Goal: Information Seeking & Learning: Compare options

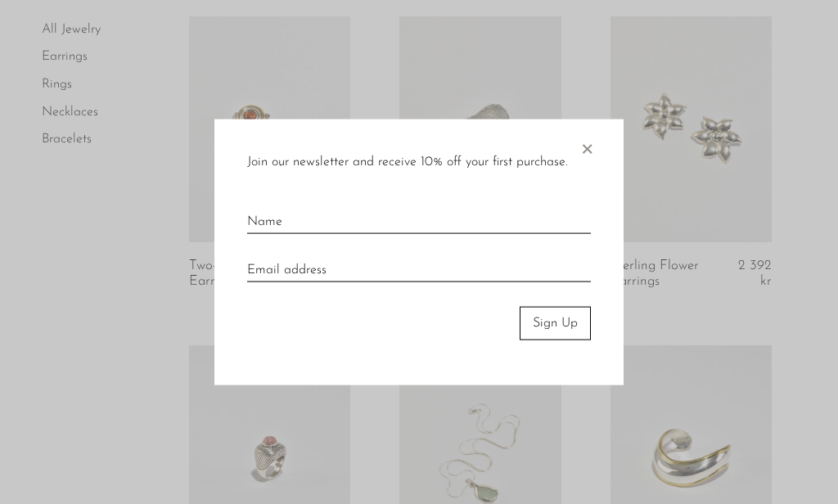
scroll to position [453, 0]
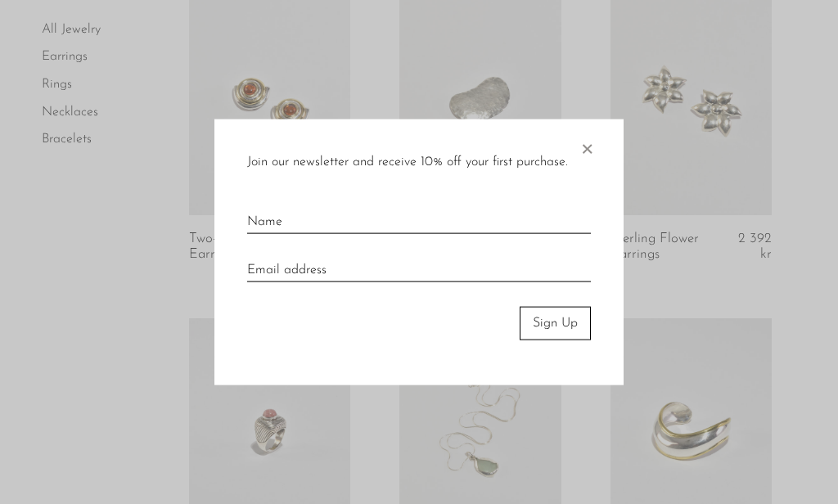
click at [588, 150] on span "×" at bounding box center [587, 145] width 16 height 52
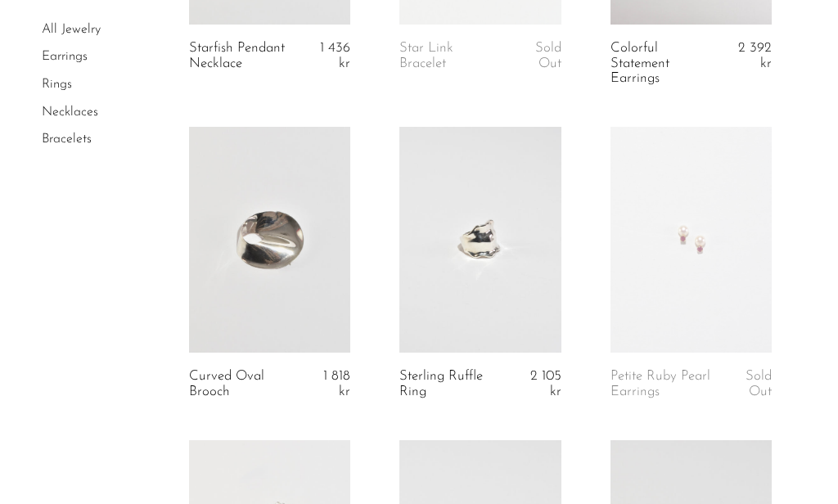
scroll to position [1928, 0]
click at [719, 225] on link at bounding box center [690, 240] width 161 height 226
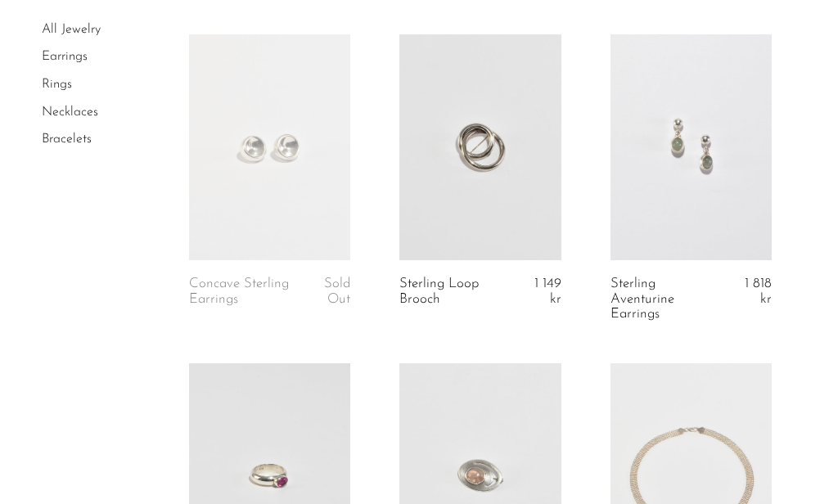
scroll to position [2648, 0]
click at [730, 185] on link at bounding box center [690, 147] width 161 height 226
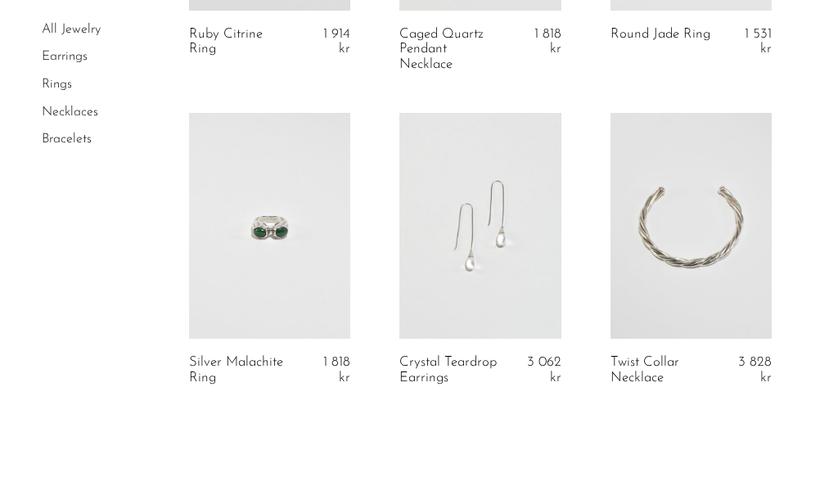
scroll to position [3540, 0]
click at [534, 250] on link at bounding box center [479, 225] width 161 height 226
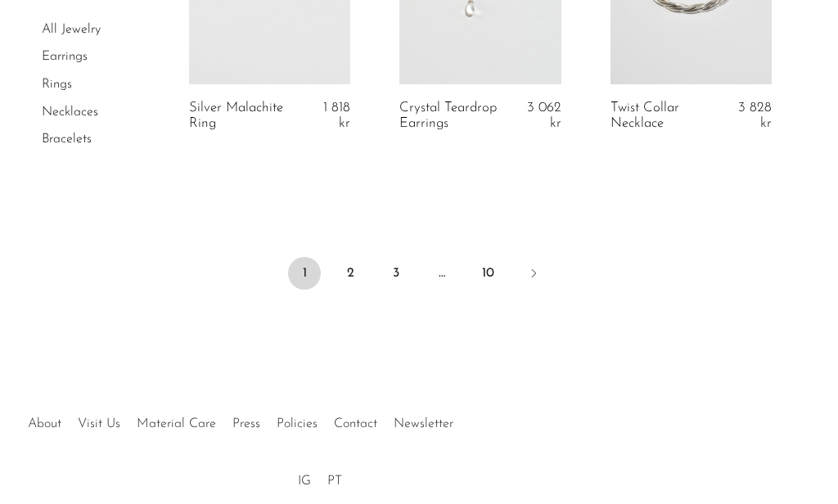
scroll to position [3796, 0]
click at [345, 262] on link "2" at bounding box center [350, 270] width 33 height 33
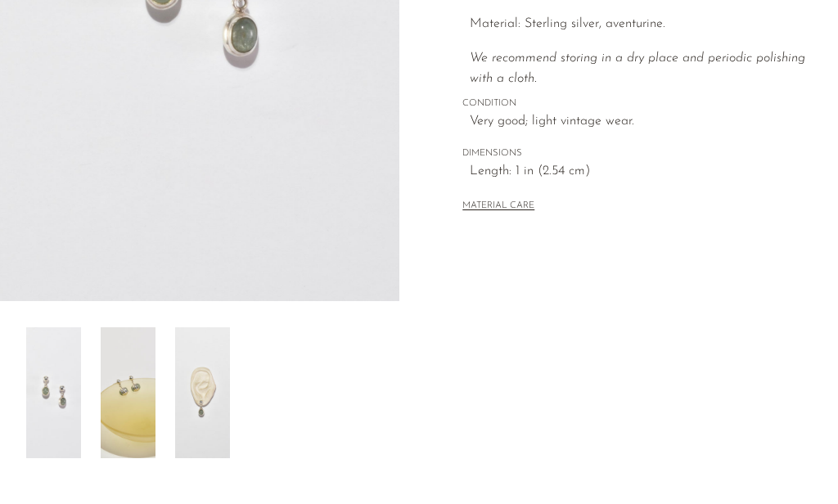
scroll to position [395, 0]
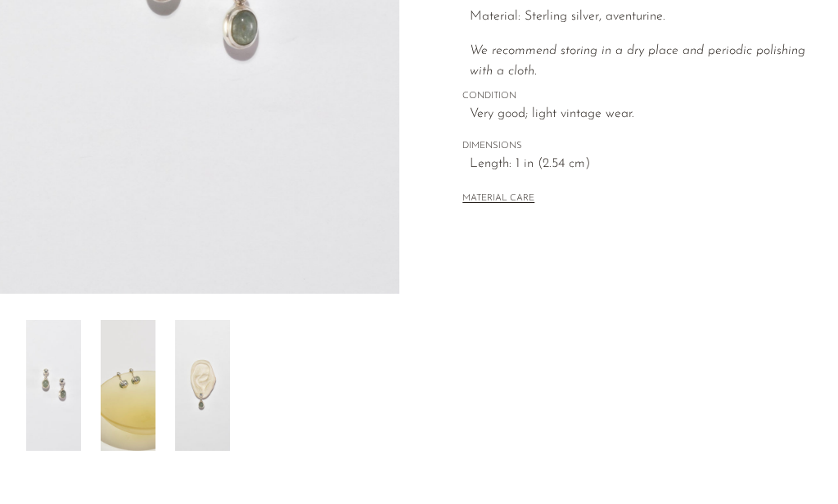
click at [121, 345] on img at bounding box center [128, 385] width 55 height 131
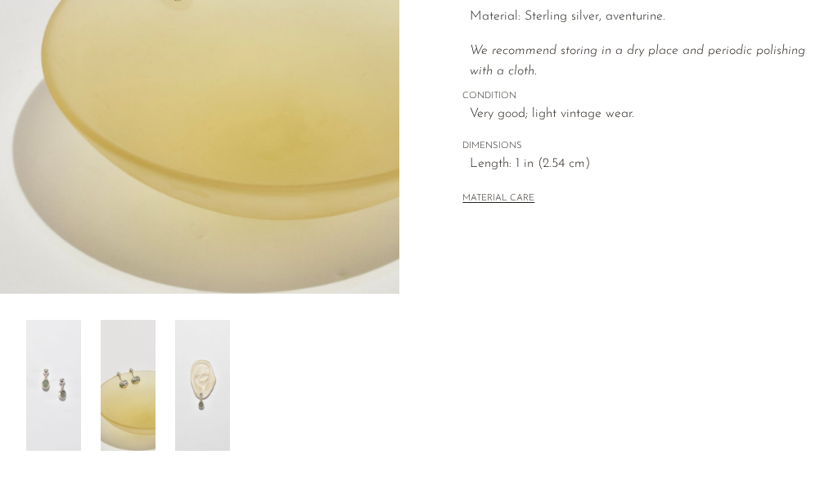
click at [196, 389] on img at bounding box center [202, 385] width 55 height 131
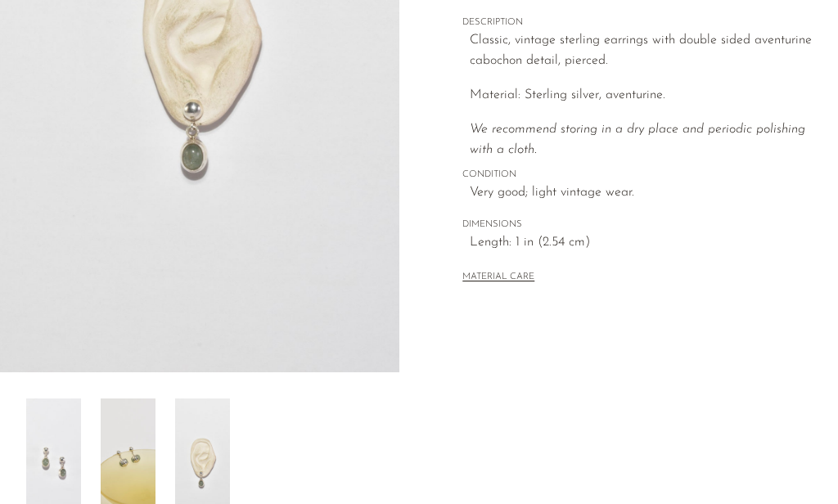
scroll to position [316, 0]
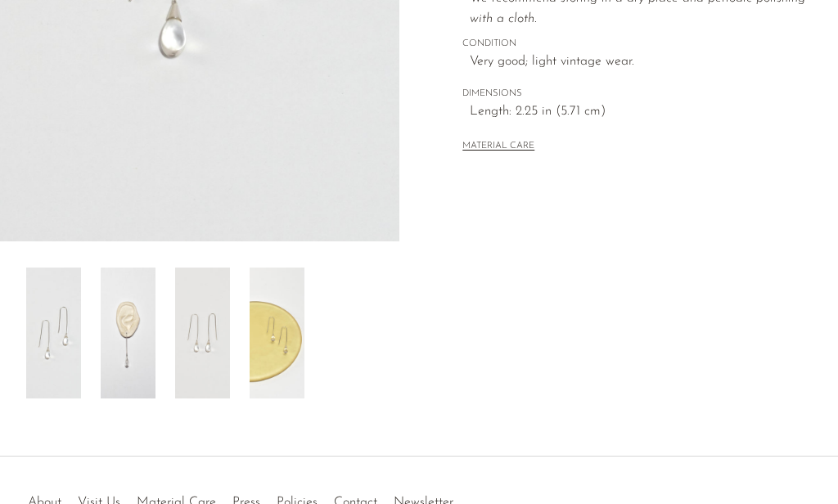
scroll to position [449, 0]
click at [115, 314] on img at bounding box center [128, 331] width 55 height 131
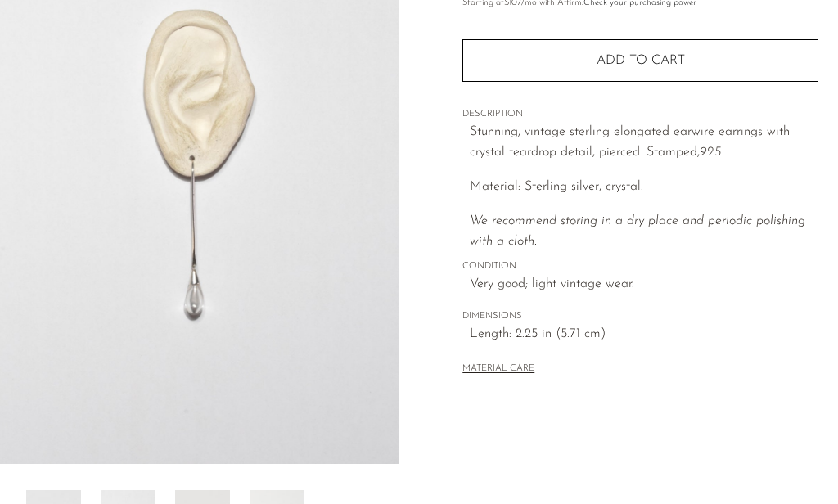
scroll to position [217, 0]
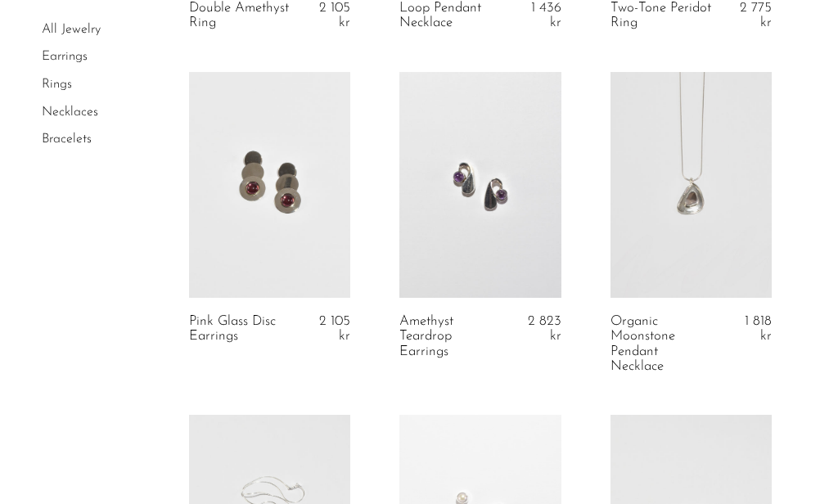
scroll to position [1329, 0]
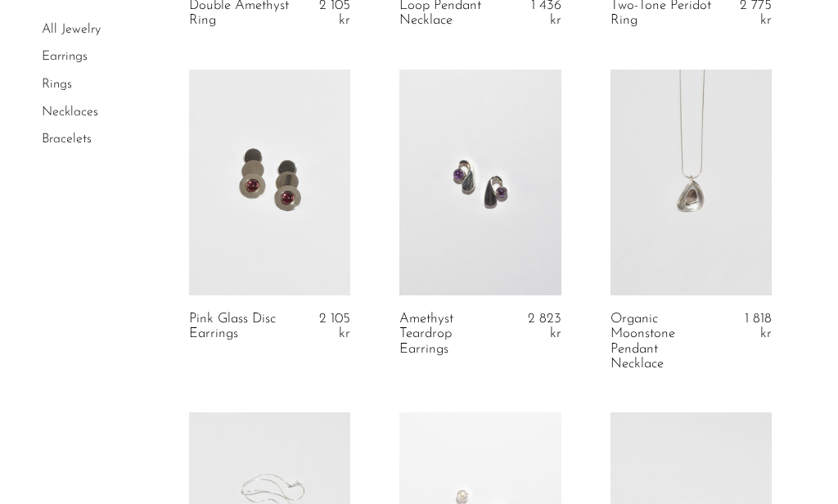
click at [504, 196] on link at bounding box center [479, 183] width 161 height 226
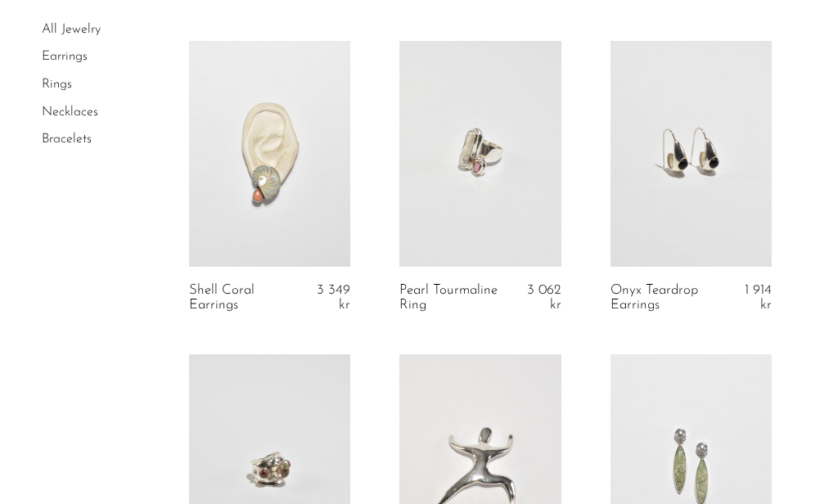
scroll to position [2032, 0]
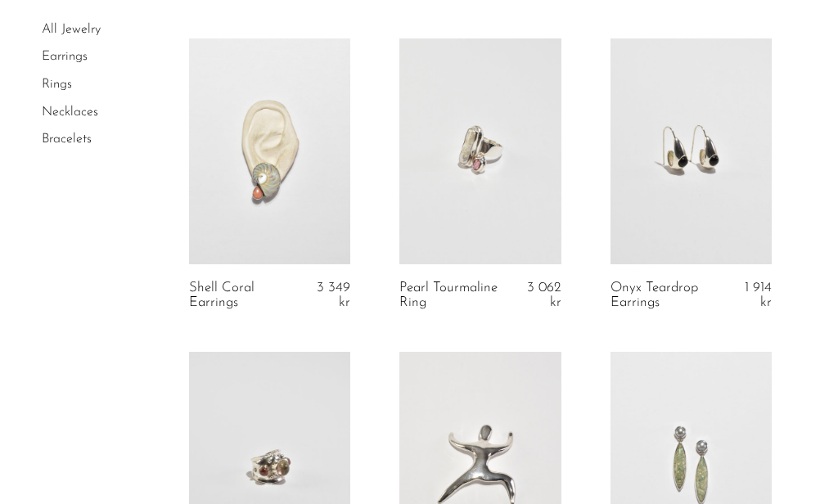
click at [241, 146] on link at bounding box center [269, 151] width 161 height 226
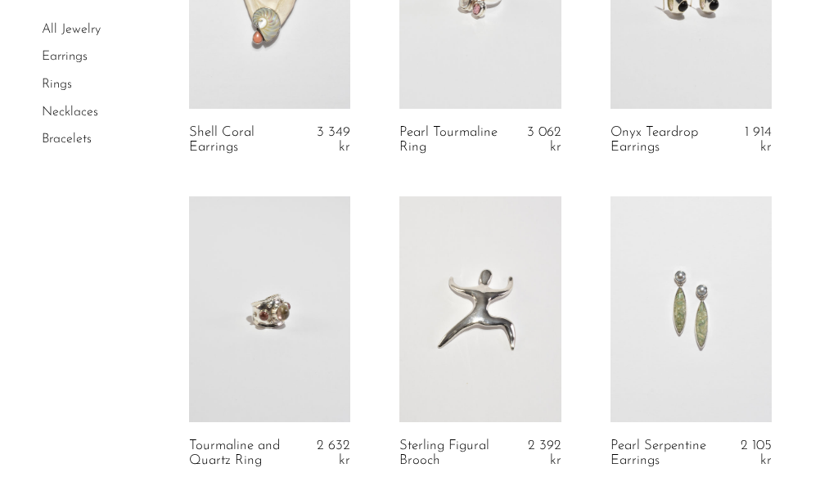
scroll to position [2194, 0]
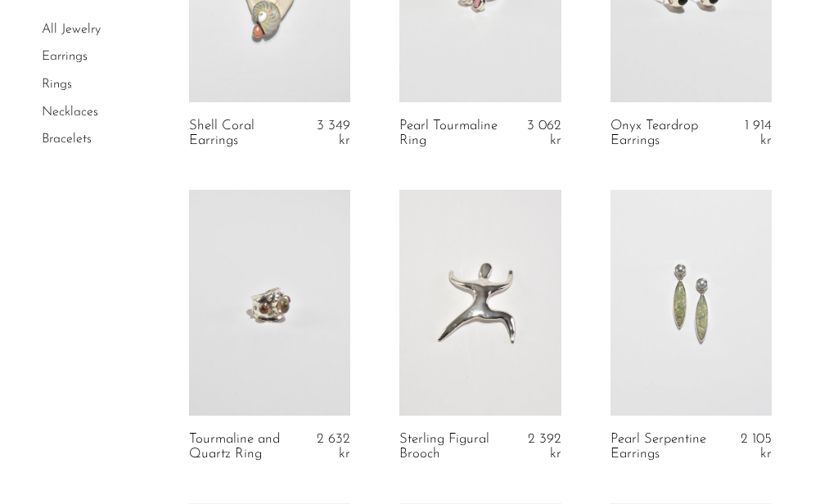
click at [713, 269] on link at bounding box center [690, 303] width 161 height 226
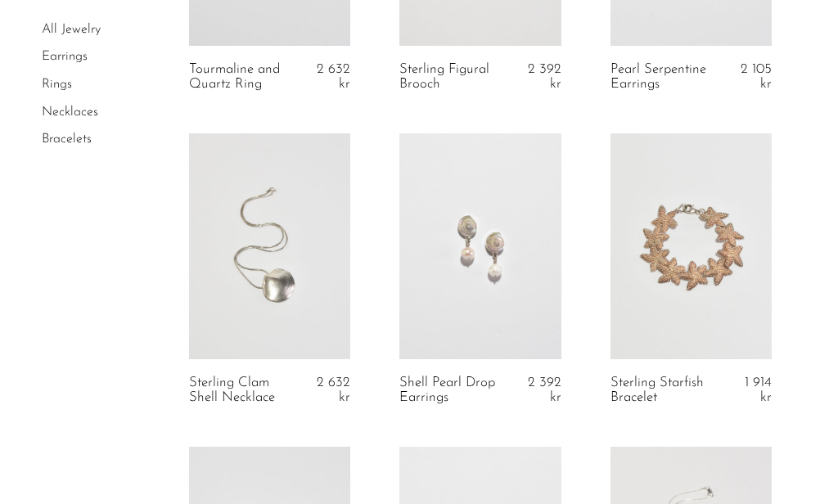
scroll to position [2571, 0]
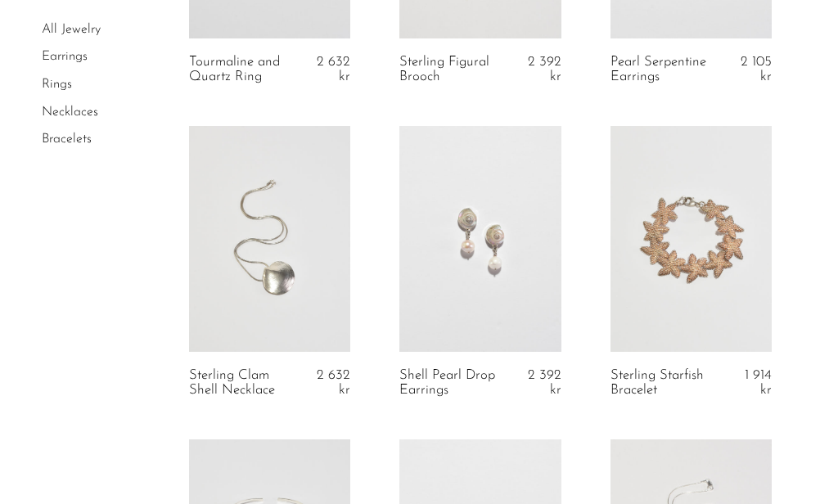
click at [520, 237] on link at bounding box center [479, 239] width 161 height 226
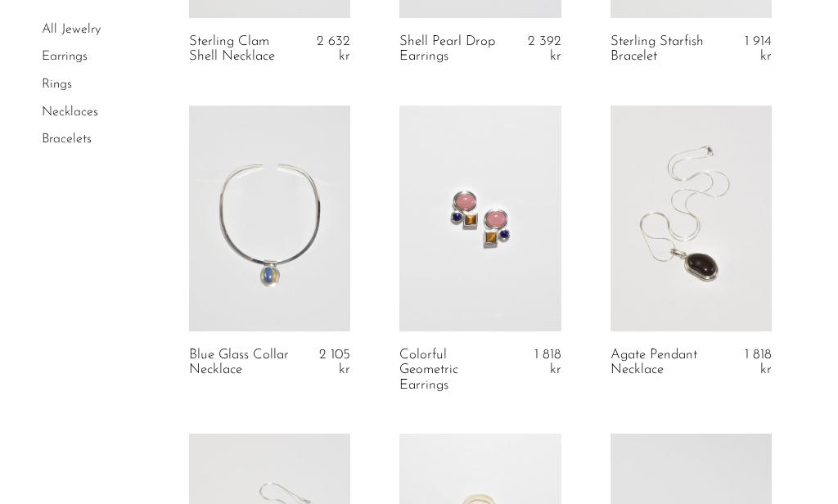
scroll to position [2910, 0]
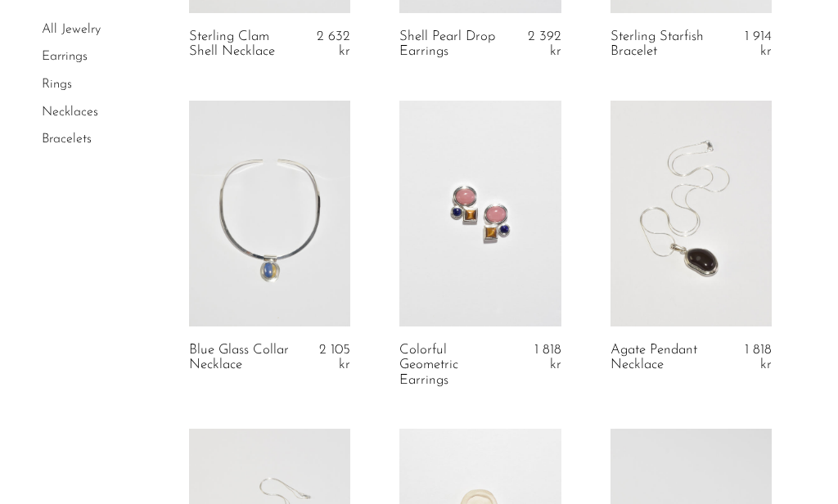
click at [512, 225] on link at bounding box center [479, 214] width 161 height 226
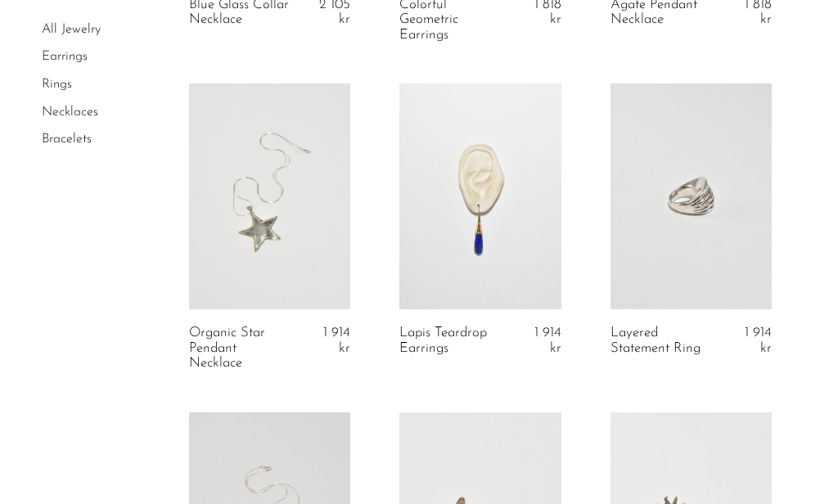
scroll to position [3271, 0]
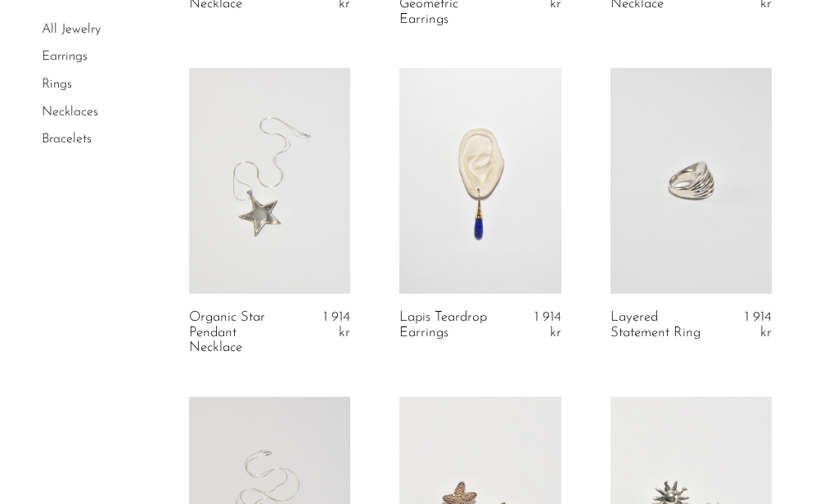
click at [477, 219] on link at bounding box center [479, 181] width 161 height 226
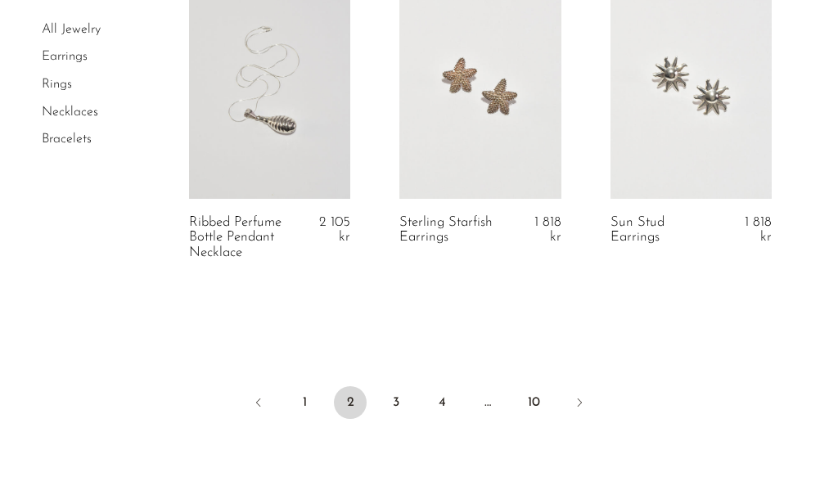
scroll to position [3716, 0]
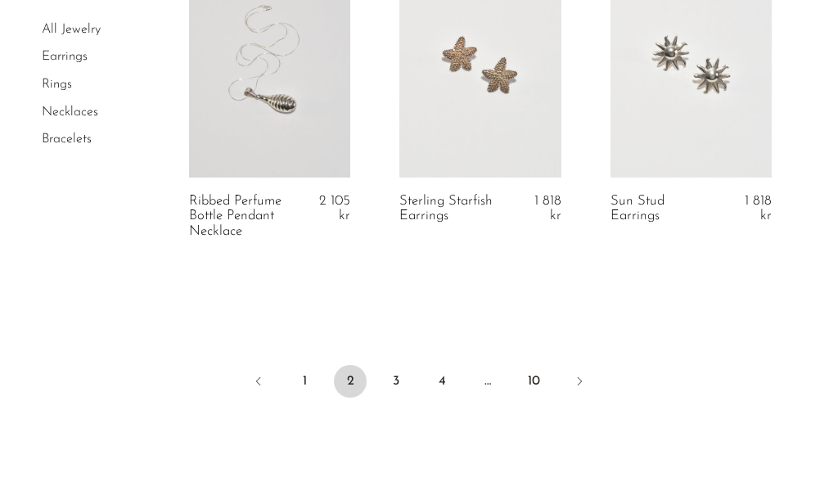
click at [395, 372] on link "3" at bounding box center [396, 381] width 33 height 33
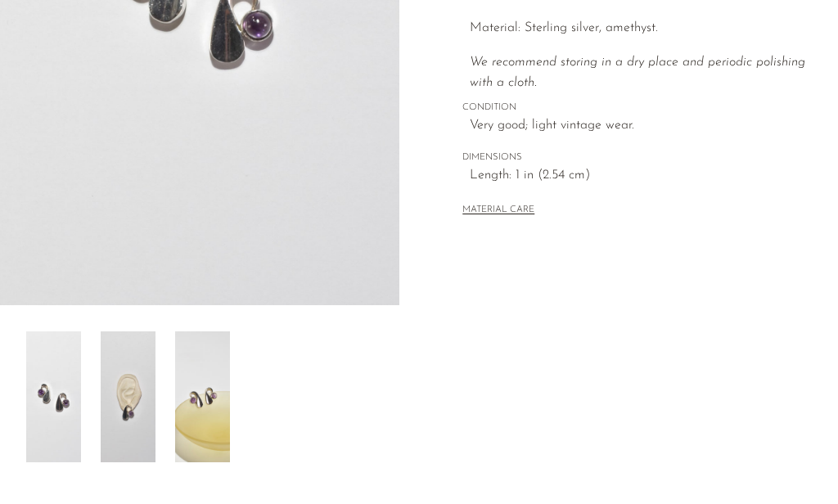
scroll to position [390, 0]
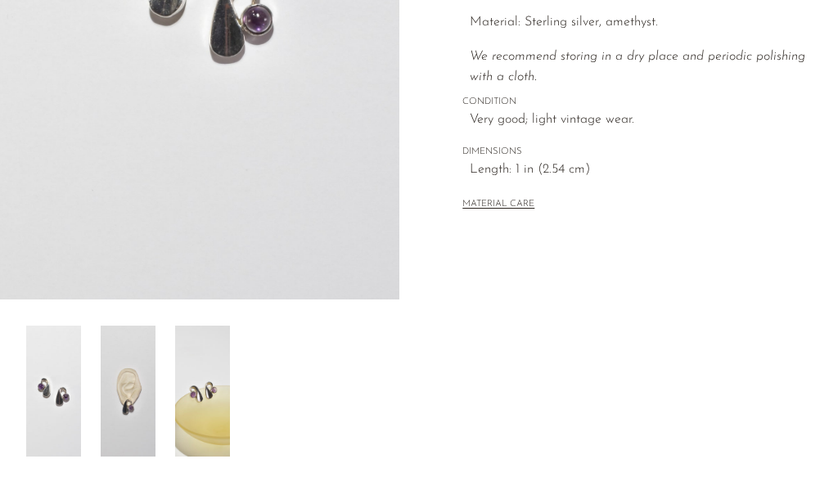
click at [124, 365] on img at bounding box center [128, 391] width 55 height 131
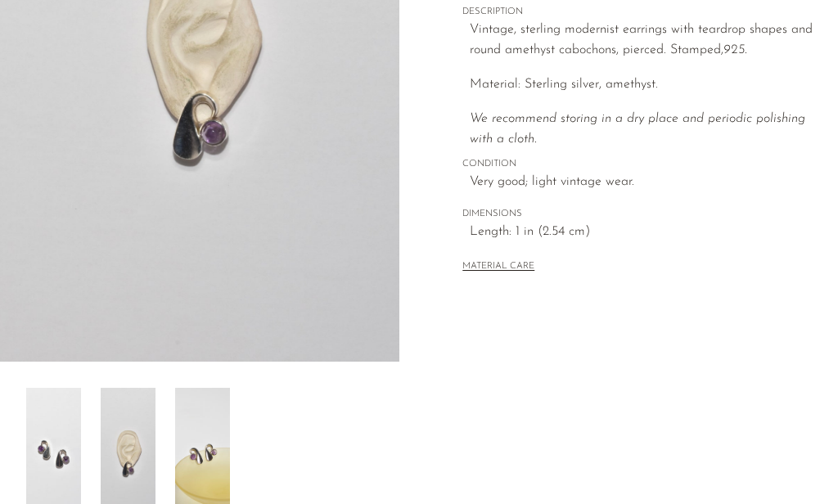
scroll to position [327, 0]
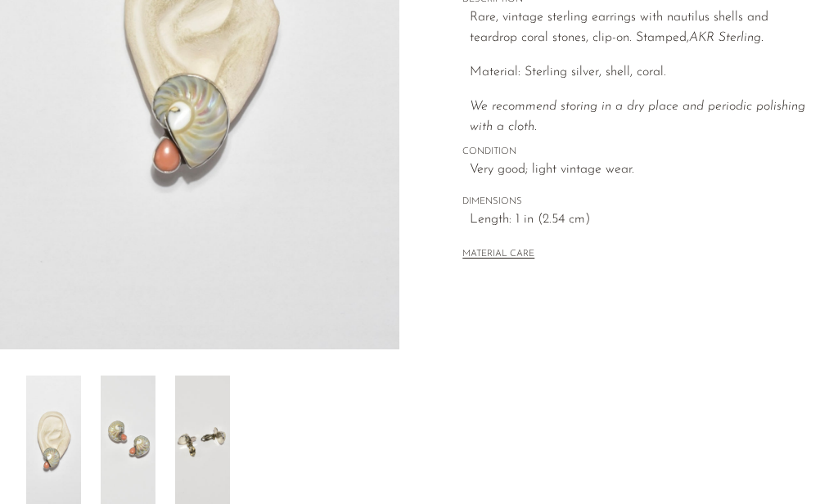
scroll to position [340, 0]
click at [120, 415] on img at bounding box center [128, 440] width 55 height 131
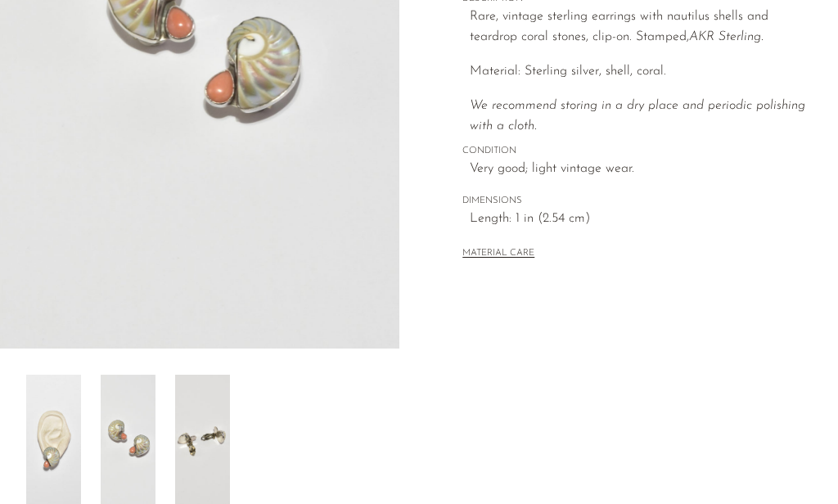
click at [187, 435] on img at bounding box center [202, 440] width 55 height 131
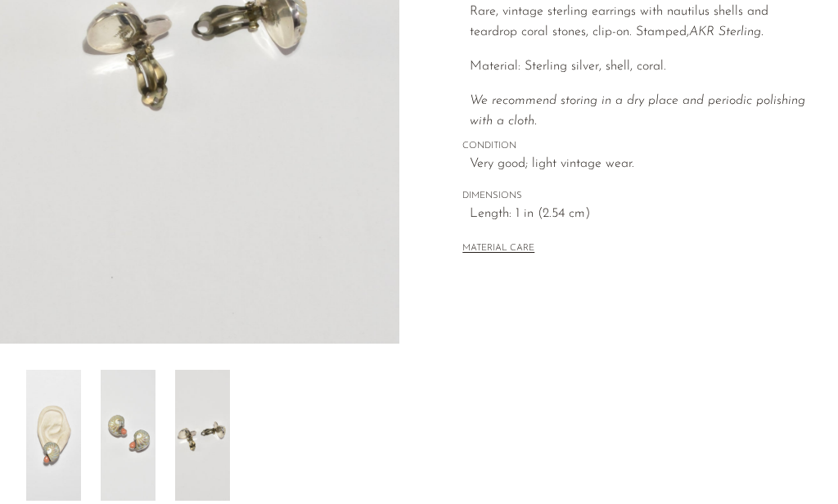
scroll to position [349, 0]
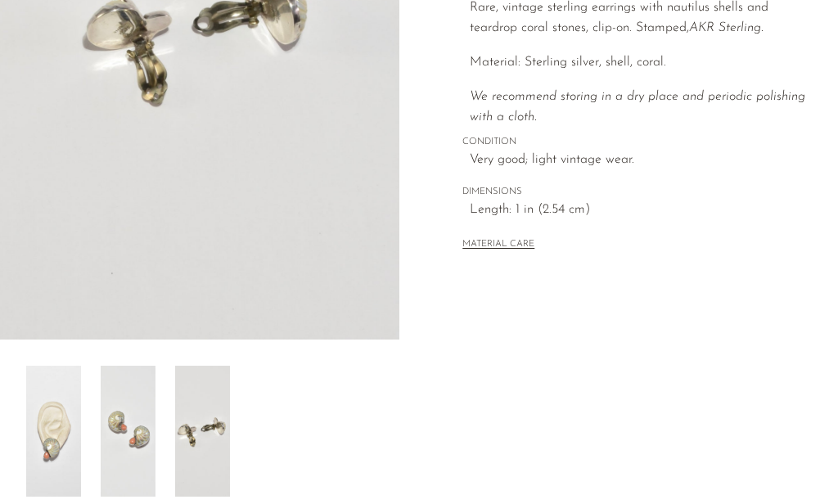
click at [60, 426] on img at bounding box center [53, 431] width 55 height 131
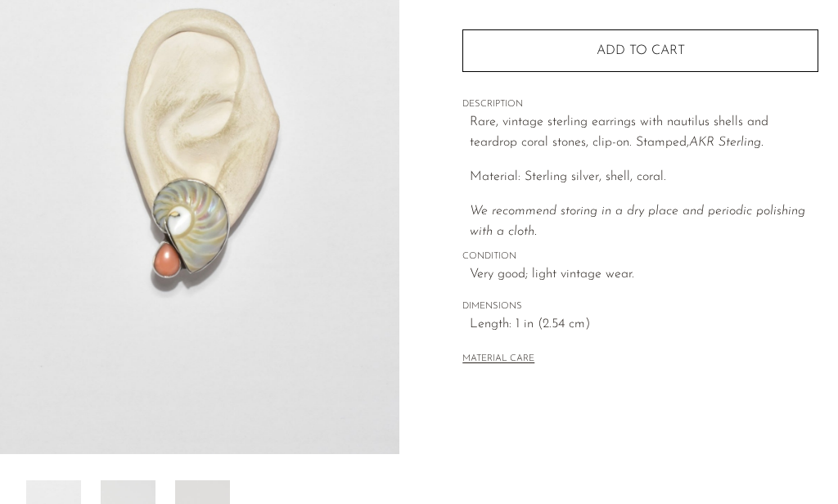
scroll to position [232, 0]
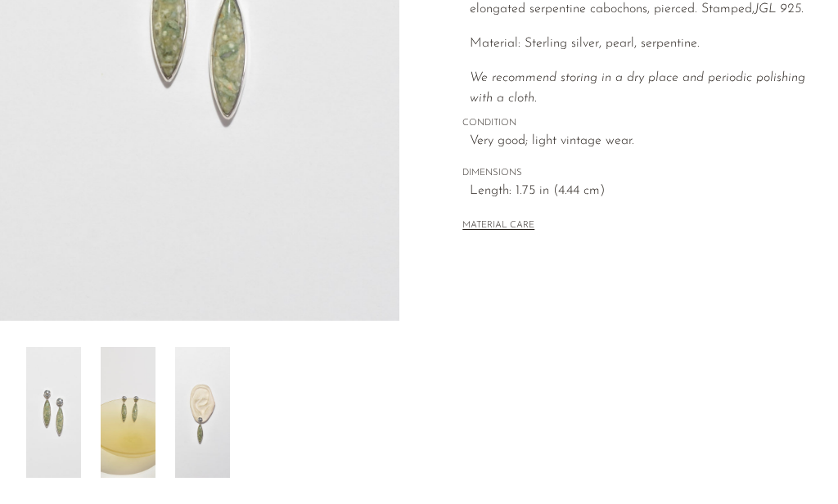
scroll to position [374, 0]
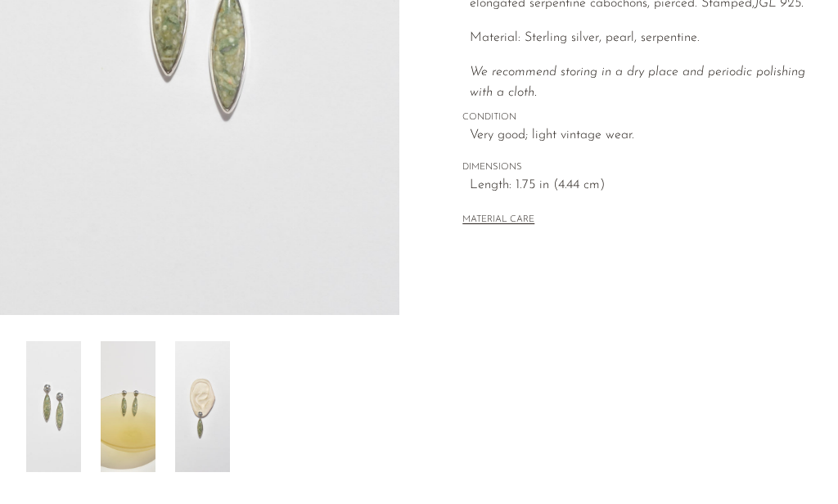
click at [184, 416] on img at bounding box center [202, 406] width 55 height 131
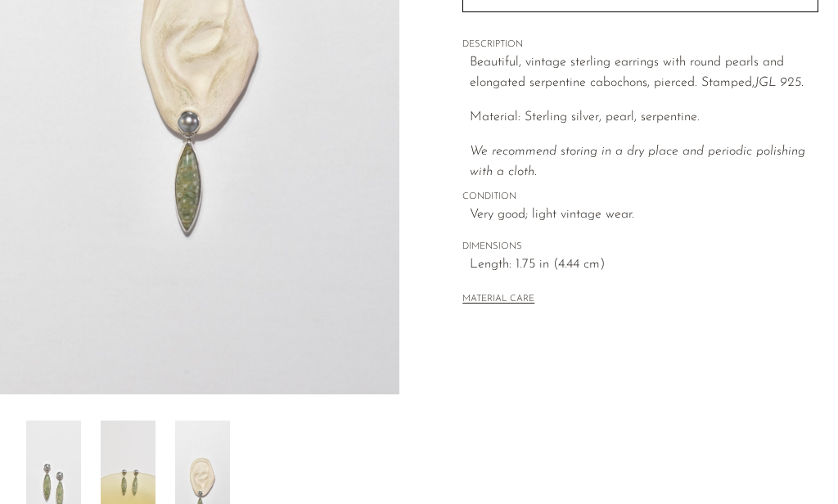
scroll to position [294, 0]
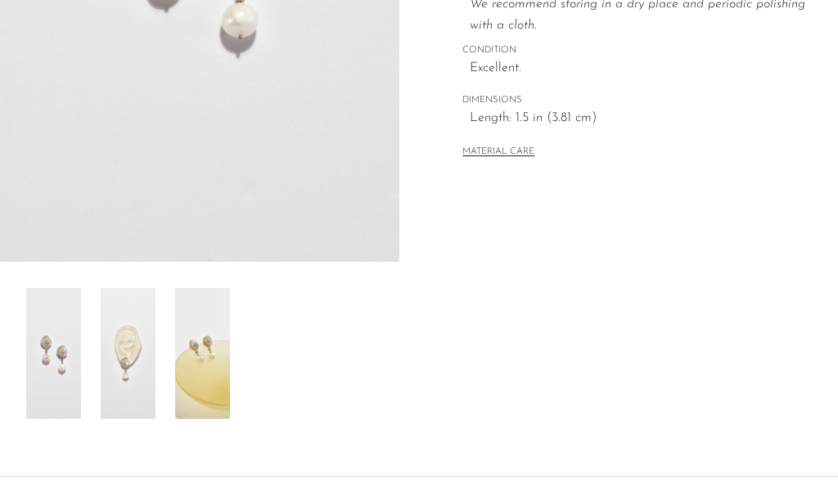
scroll to position [445, 0]
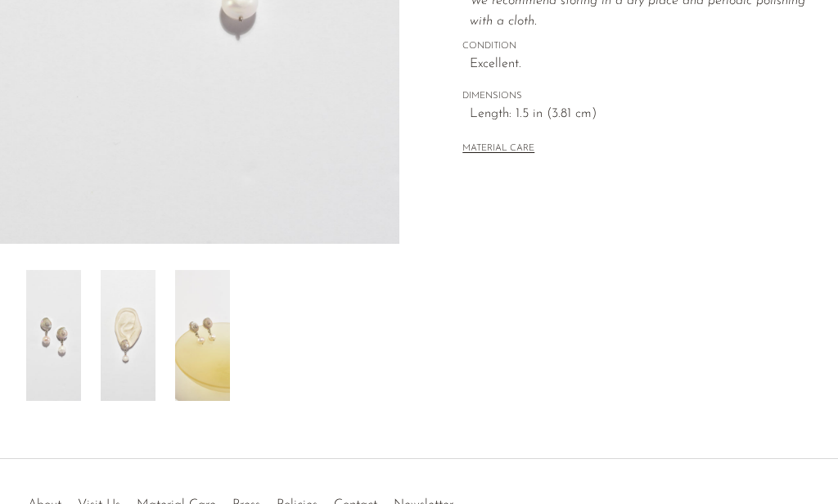
click at [113, 351] on img at bounding box center [128, 335] width 55 height 131
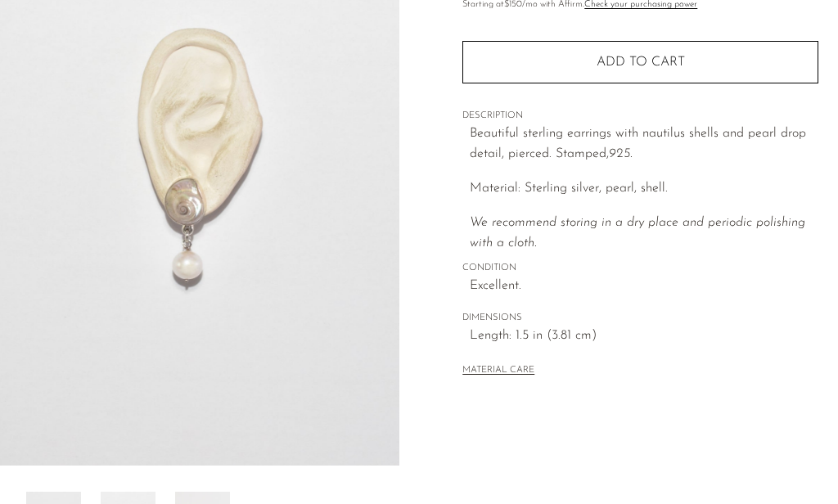
scroll to position [222, 0]
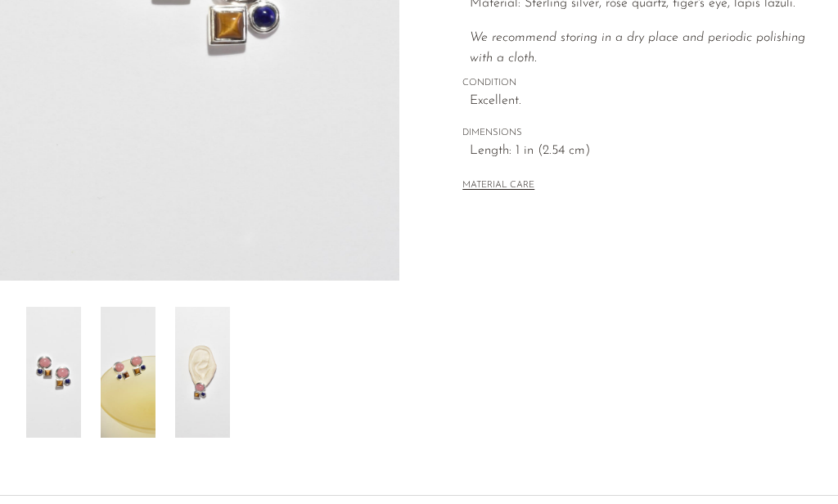
scroll to position [408, 0]
click at [205, 369] on img at bounding box center [202, 372] width 55 height 131
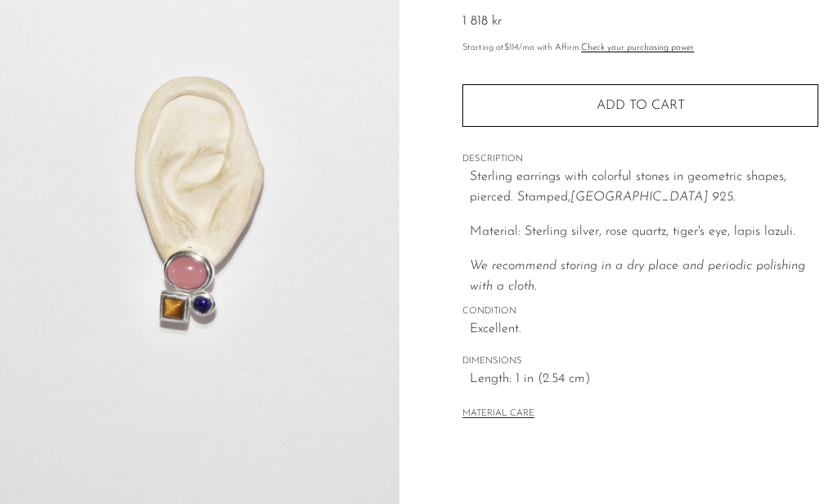
scroll to position [178, 0]
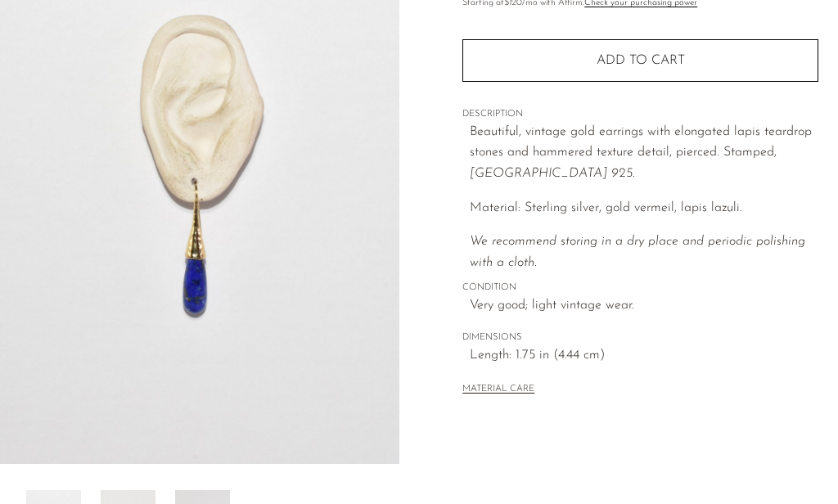
scroll to position [225, 0]
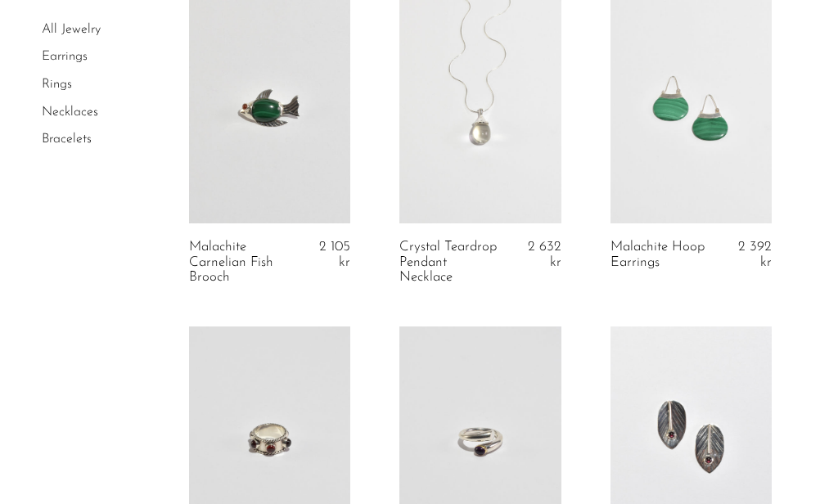
scroll to position [2373, 0]
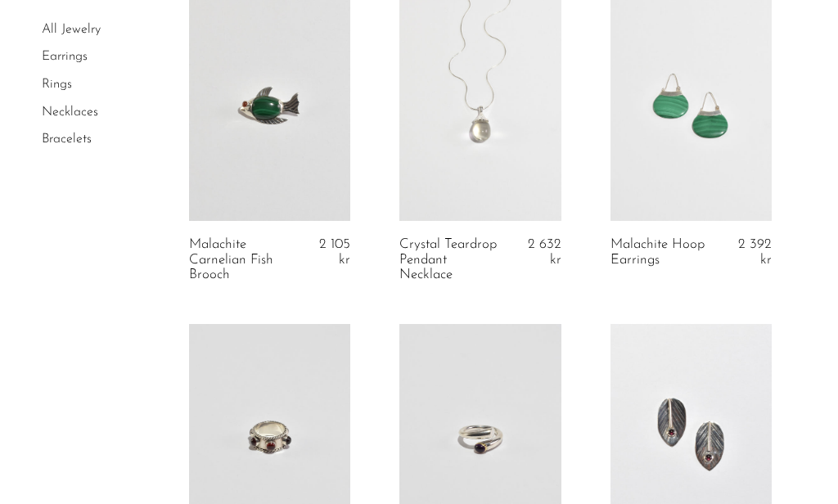
click at [729, 157] on link at bounding box center [690, 108] width 161 height 226
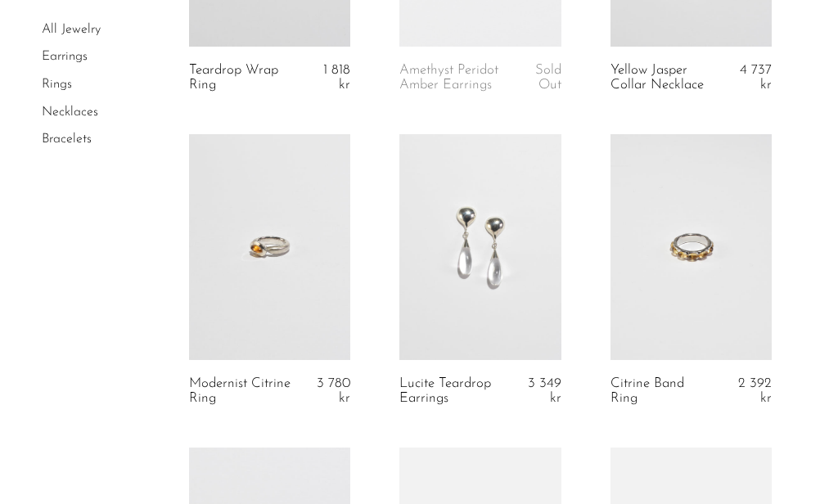
scroll to position [3191, 0]
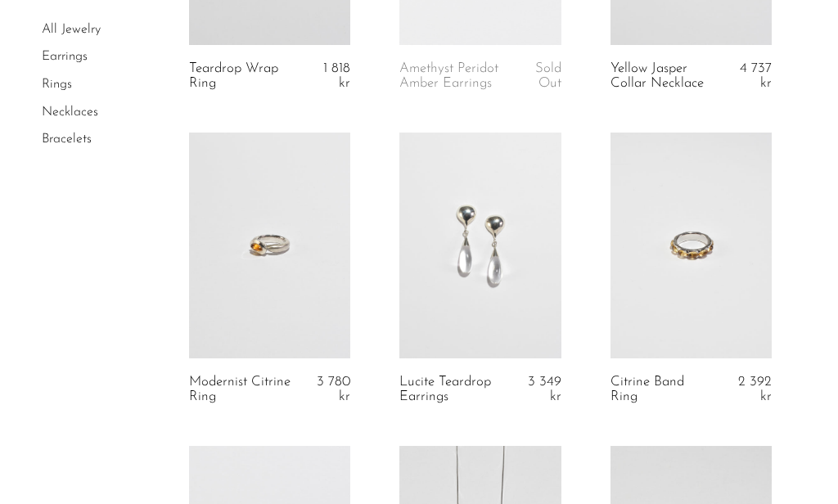
click at [476, 244] on link at bounding box center [479, 246] width 161 height 226
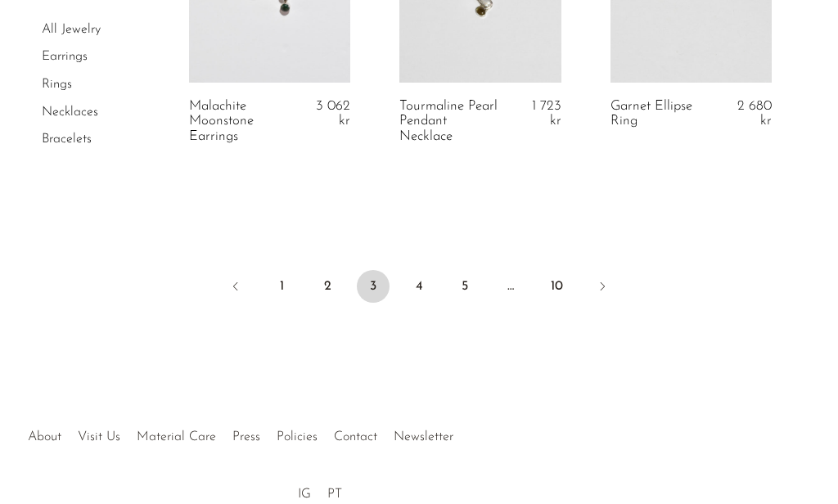
scroll to position [3781, 0]
click at [408, 273] on link "4" at bounding box center [419, 285] width 33 height 33
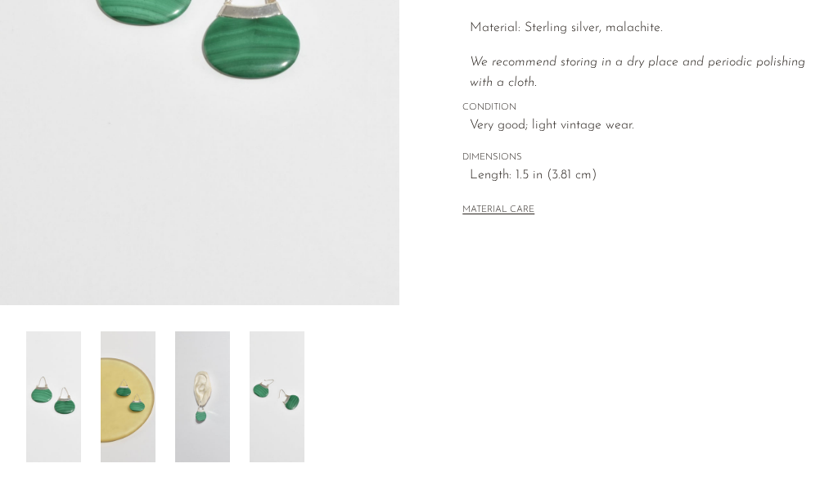
scroll to position [384, 0]
click at [187, 372] on img at bounding box center [202, 396] width 55 height 131
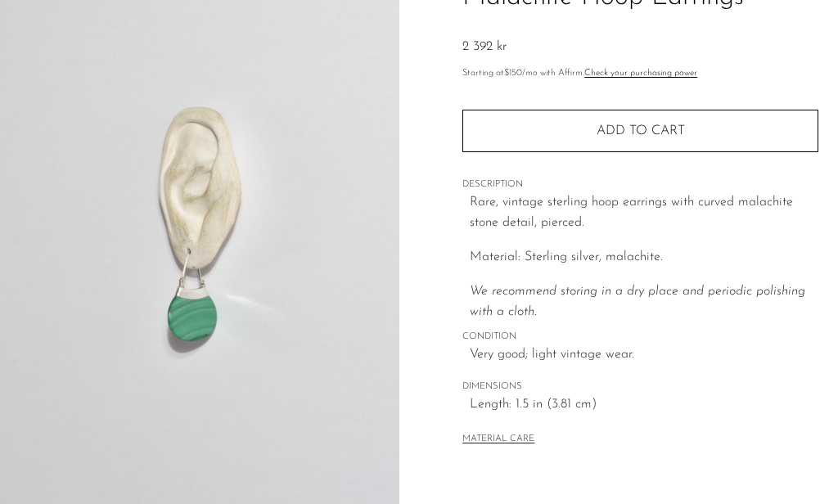
scroll to position [140, 0]
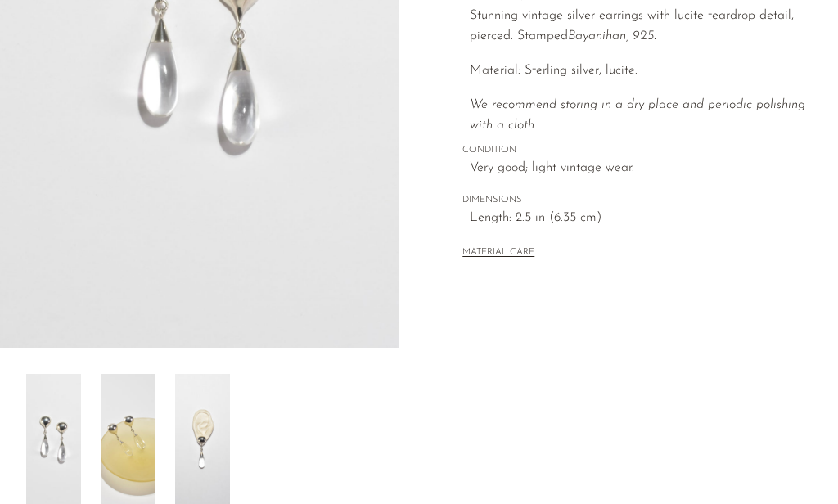
scroll to position [341, 0]
click at [203, 421] on img at bounding box center [202, 439] width 55 height 131
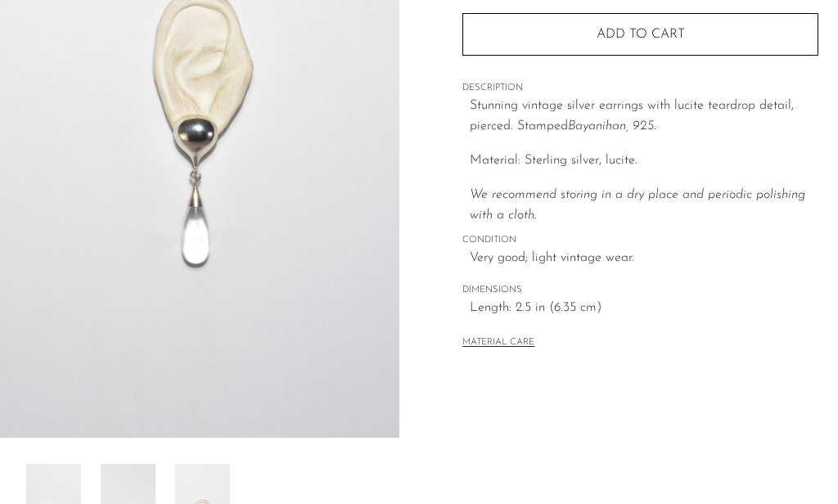
scroll to position [250, 0]
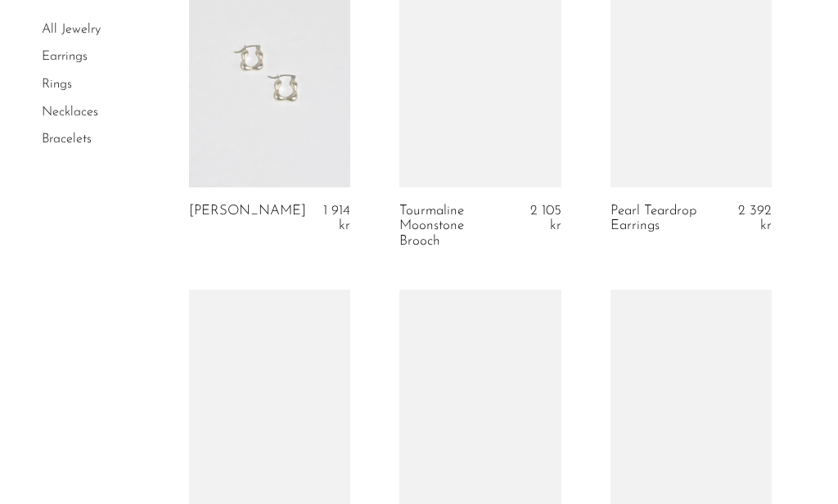
scroll to position [2103, 0]
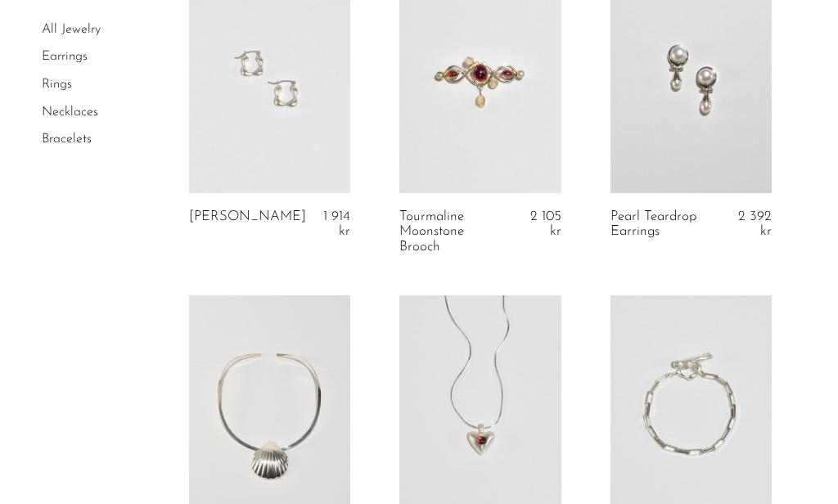
click at [259, 133] on link at bounding box center [269, 80] width 161 height 226
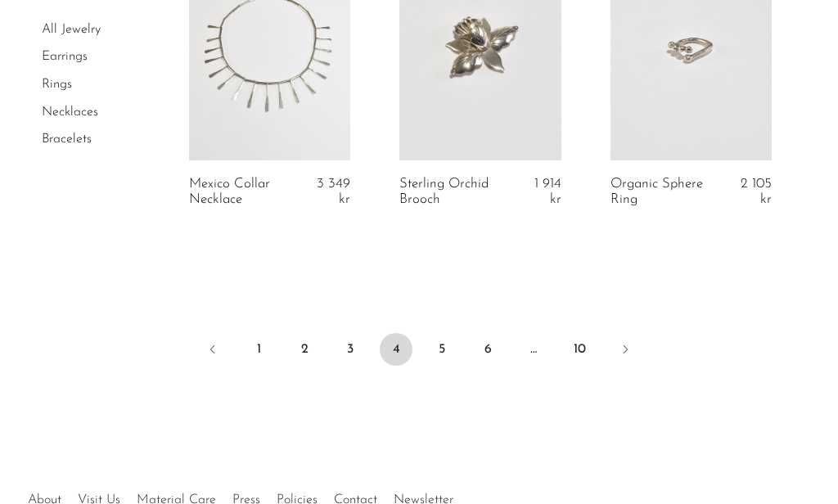
scroll to position [3753, 0]
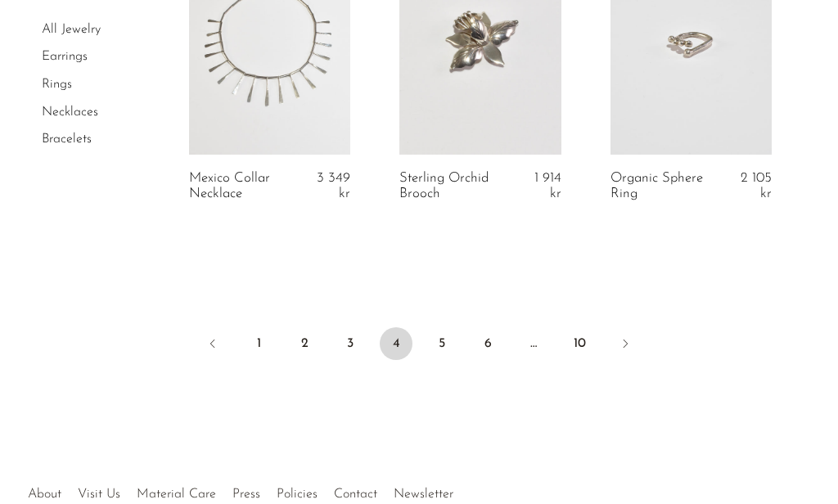
click at [438, 327] on link "5" at bounding box center [442, 343] width 33 height 33
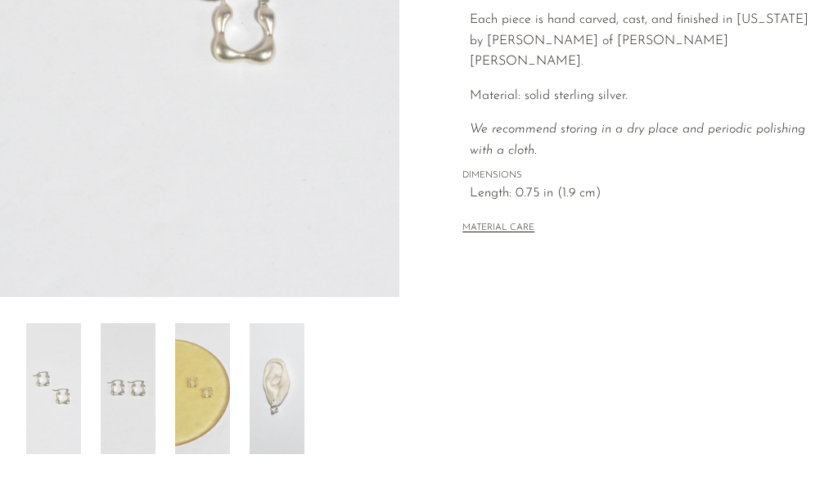
scroll to position [393, 0]
click at [273, 376] on img at bounding box center [277, 387] width 55 height 131
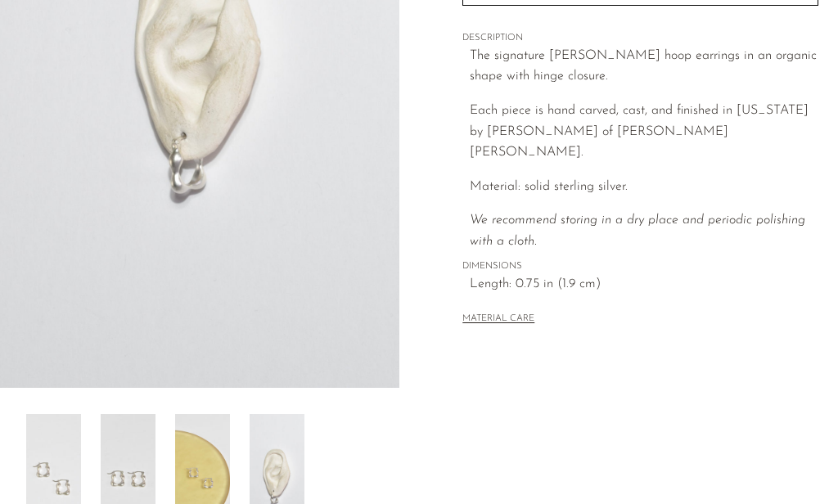
scroll to position [294, 0]
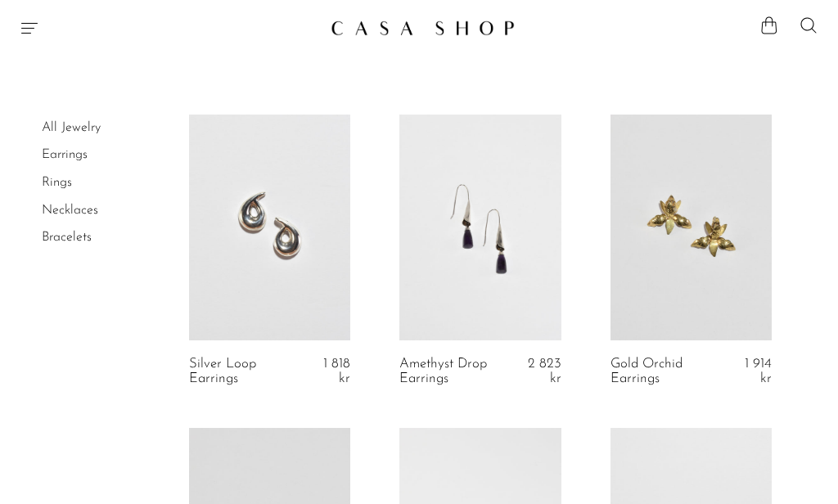
click at [511, 248] on link at bounding box center [479, 228] width 161 height 226
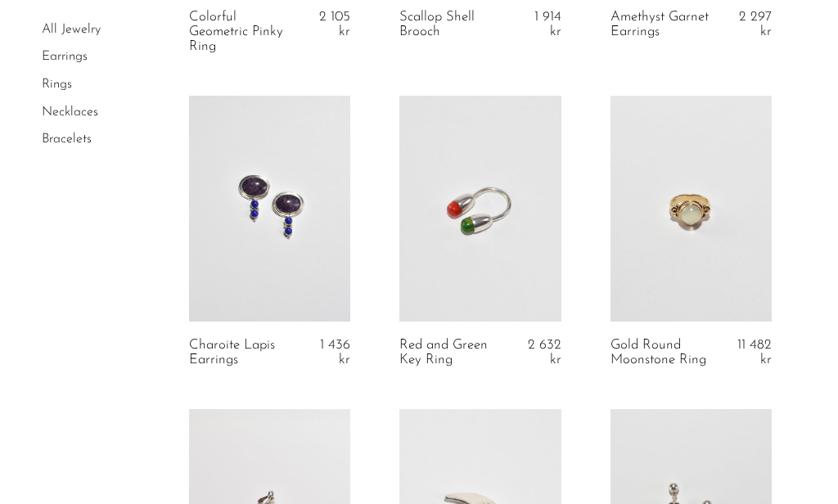
scroll to position [2574, 0]
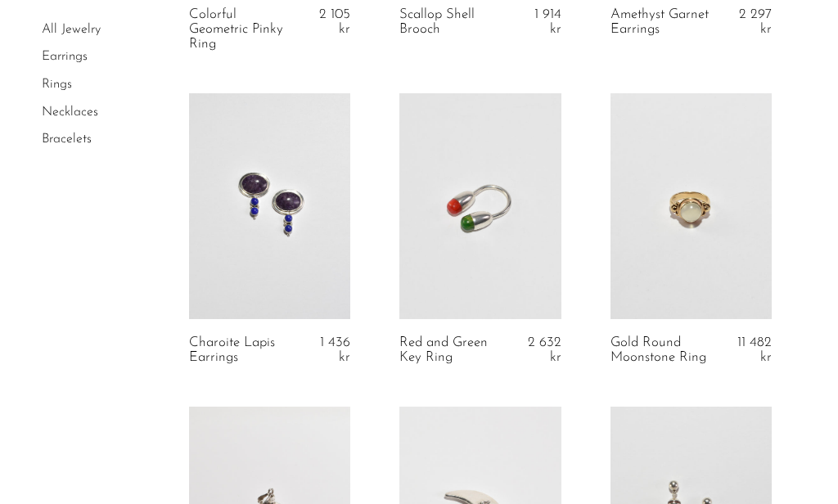
click at [273, 226] on link at bounding box center [269, 206] width 161 height 226
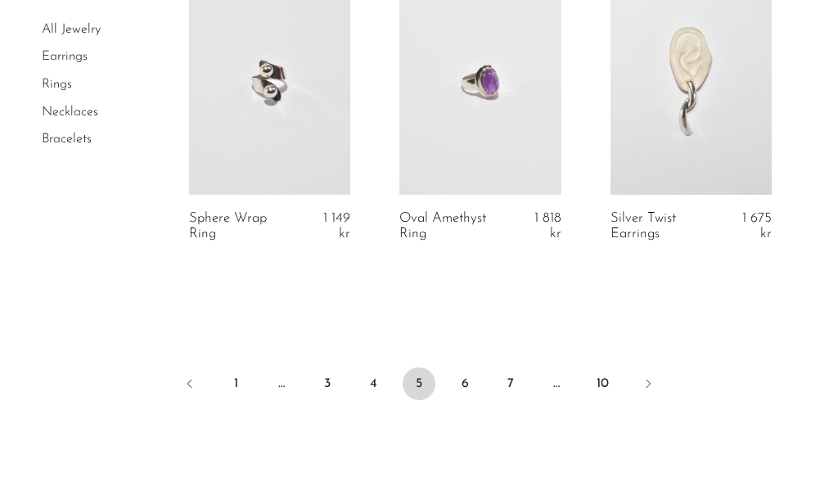
scroll to position [3653, 0]
click at [461, 373] on link "6" at bounding box center [464, 383] width 33 height 33
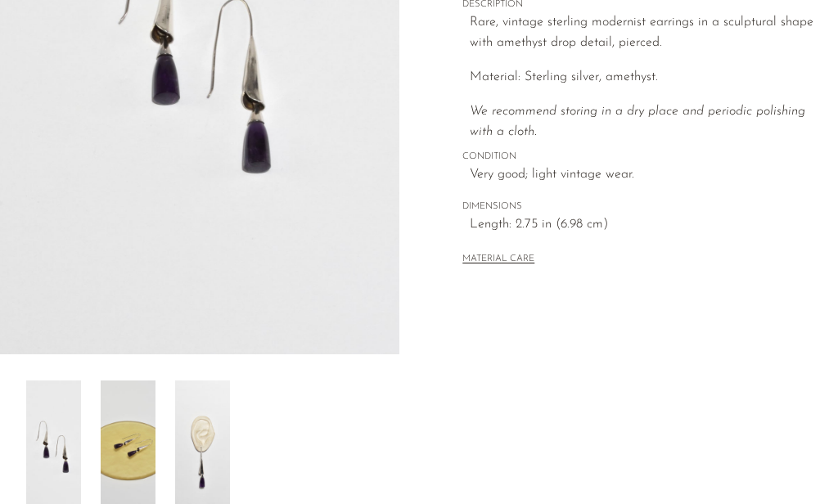
scroll to position [335, 0]
click at [208, 442] on img at bounding box center [202, 445] width 55 height 131
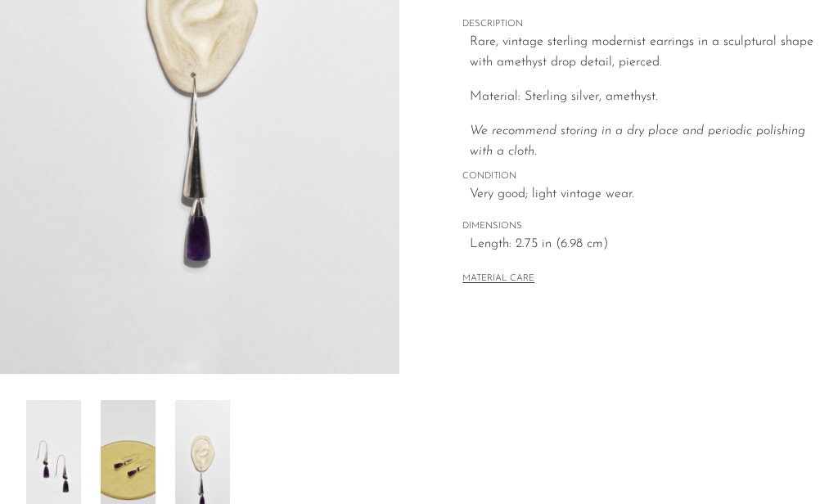
scroll to position [246, 0]
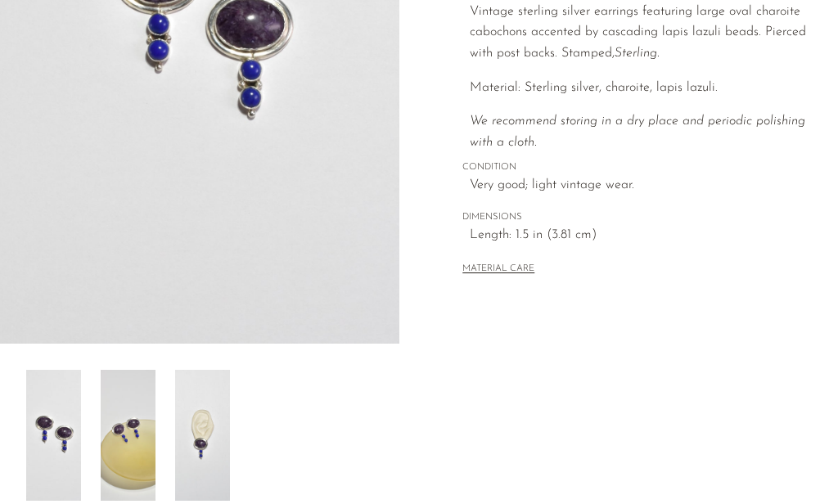
click at [202, 412] on img at bounding box center [202, 435] width 55 height 131
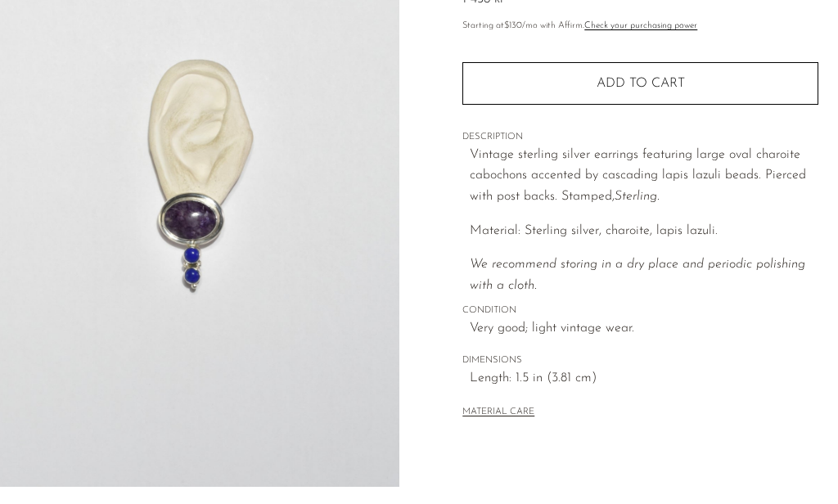
scroll to position [180, 0]
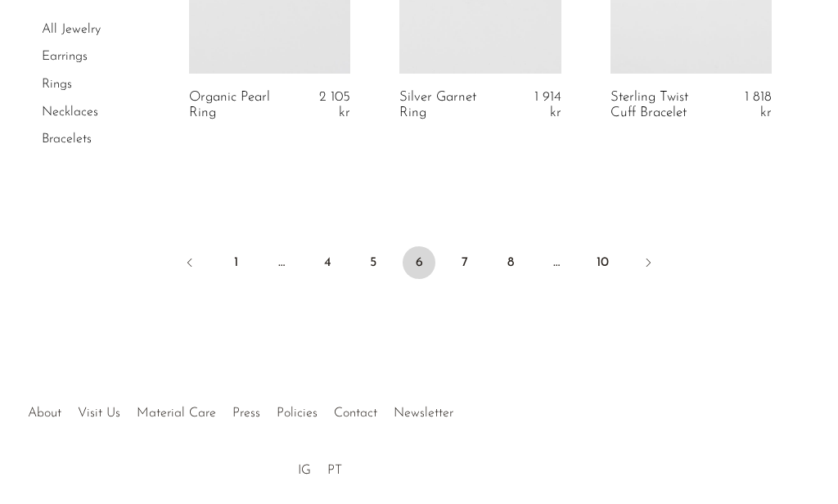
scroll to position [3775, 0]
click at [467, 259] on link "7" at bounding box center [464, 261] width 33 height 33
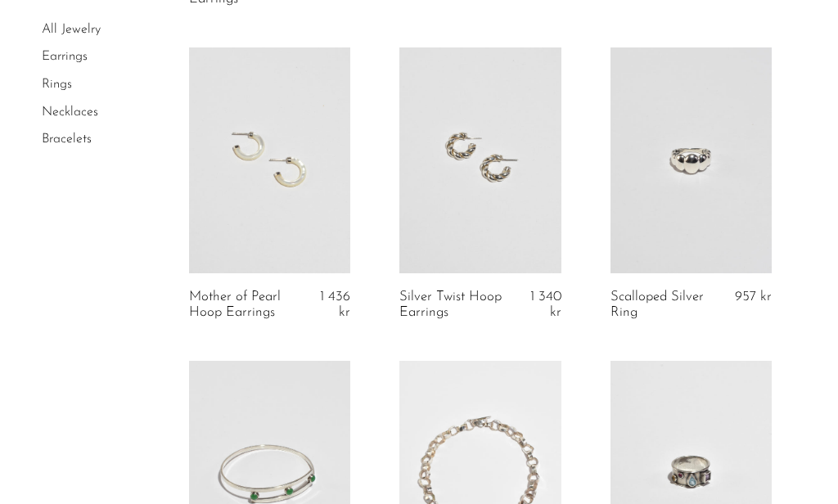
scroll to position [1028, 0]
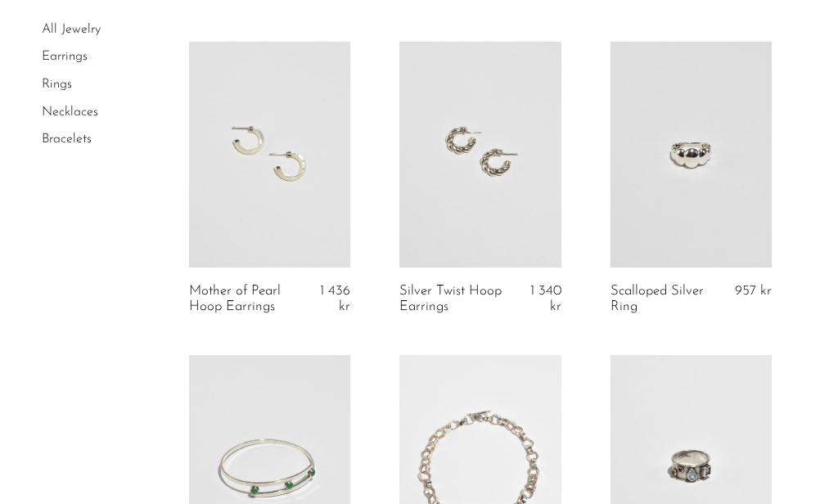
click at [279, 200] on link at bounding box center [269, 155] width 161 height 226
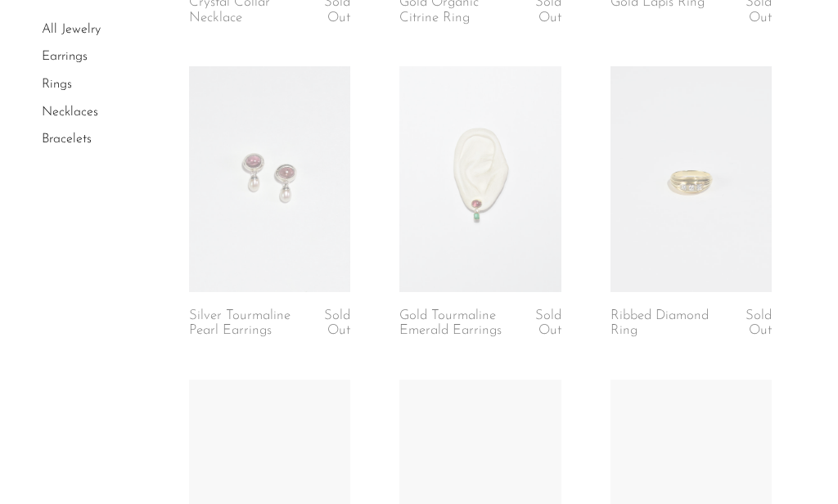
scroll to position [2581, 0]
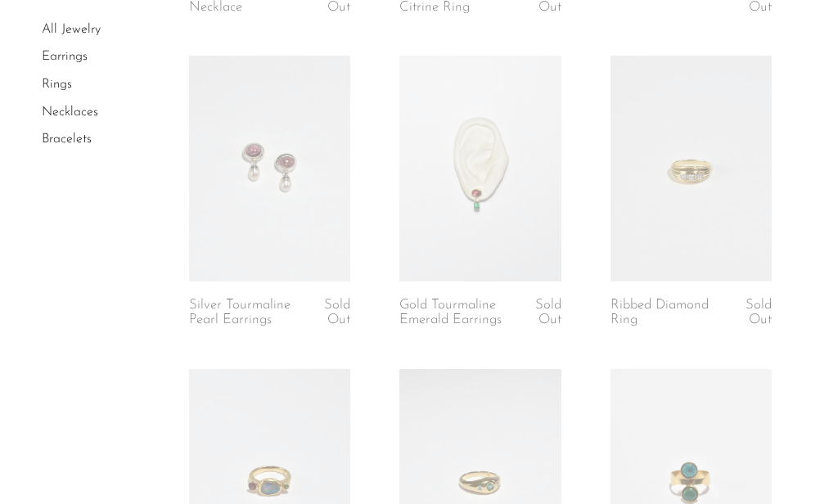
click at [499, 181] on link at bounding box center [479, 169] width 161 height 226
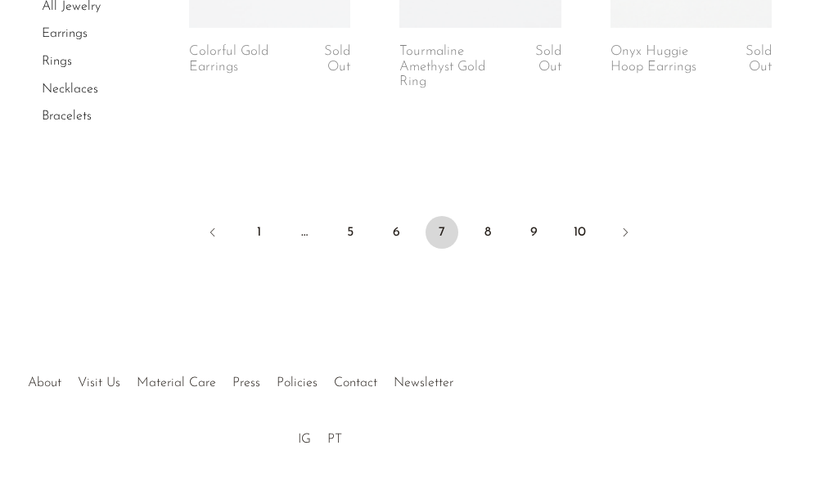
scroll to position [3792, 0]
click at [498, 240] on link "8" at bounding box center [487, 230] width 33 height 33
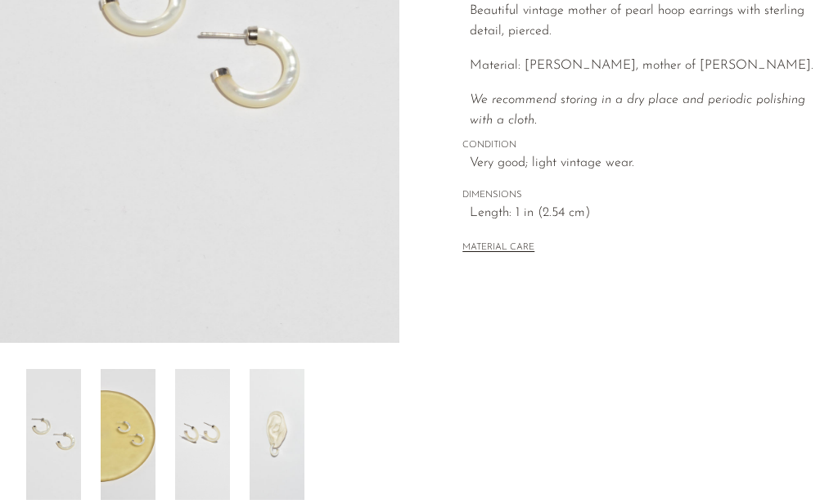
scroll to position [348, 0]
click at [294, 407] on img at bounding box center [277, 432] width 55 height 131
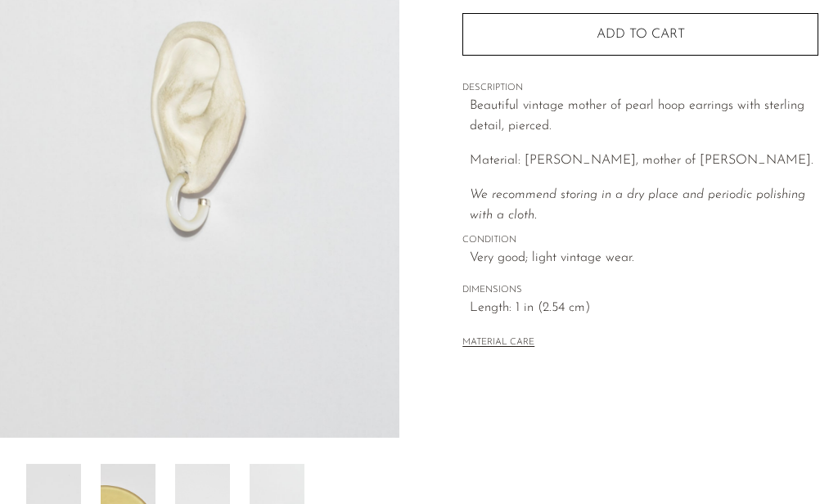
scroll to position [246, 0]
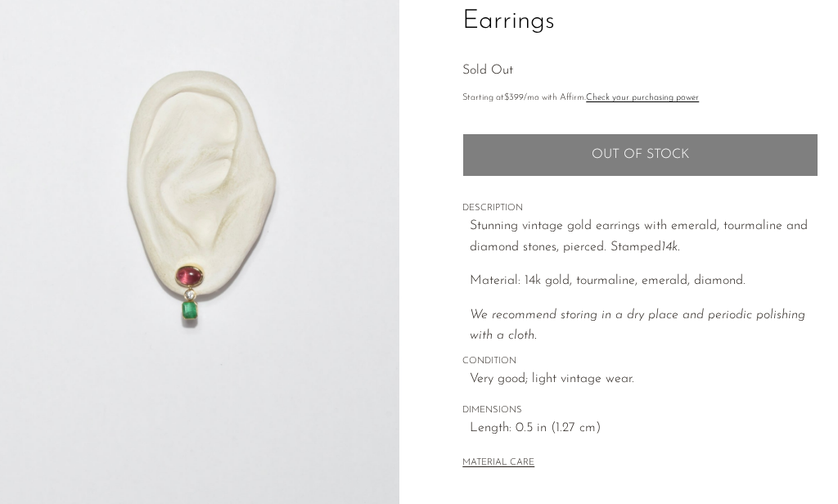
scroll to position [173, 0]
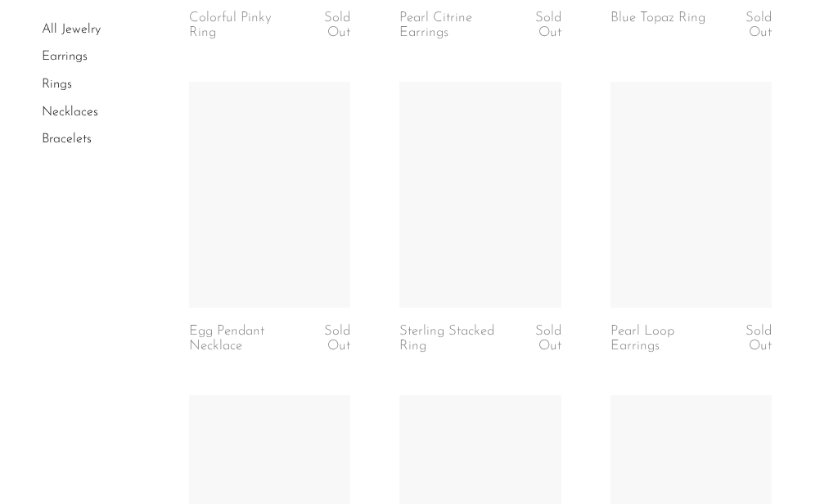
scroll to position [3168, 0]
